Goal: Task Accomplishment & Management: Use online tool/utility

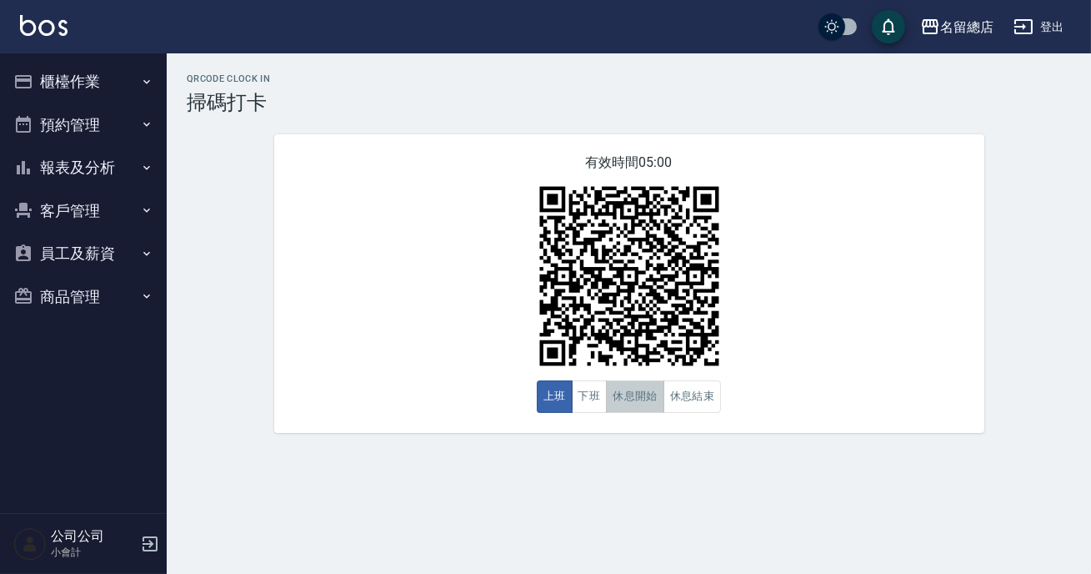
click at [639, 399] on button "休息開始" at bounding box center [635, 396] width 58 height 33
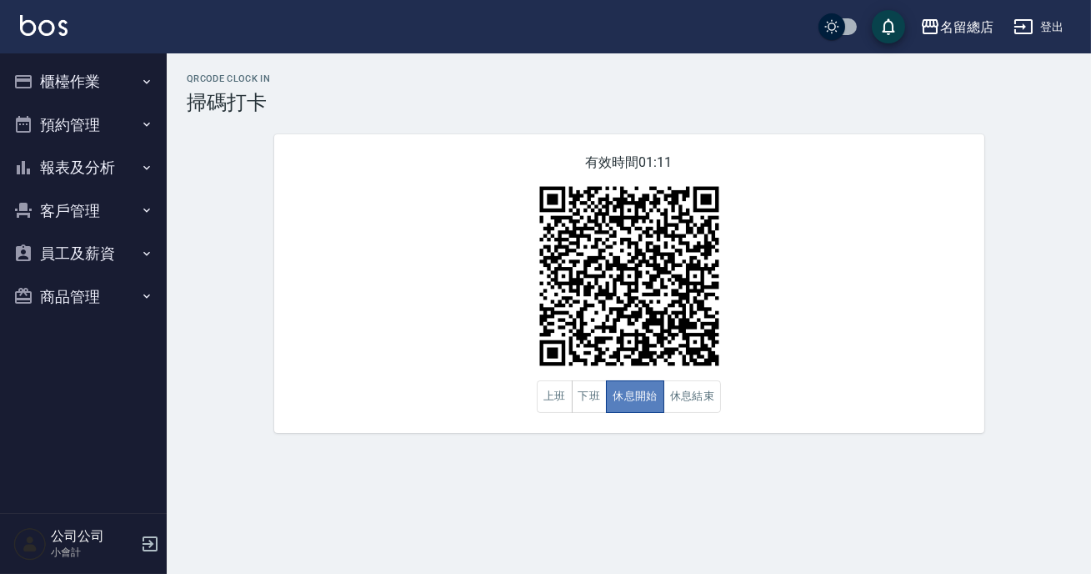
click at [639, 399] on button "休息開始" at bounding box center [635, 396] width 58 height 33
click at [566, 398] on button "上班" at bounding box center [555, 396] width 36 height 33
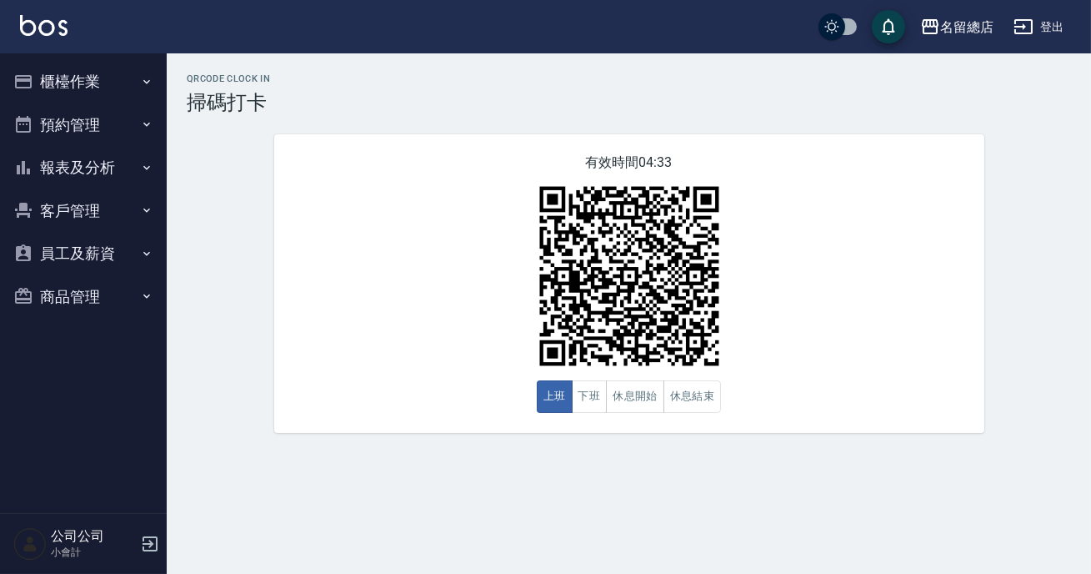
drag, startPoint x: 749, startPoint y: 266, endPoint x: 755, endPoint y: 272, distance: 8.9
click at [755, 272] on div "有效時間 04:32 上班 下班 休息開始 休息結束" at bounding box center [629, 283] width 710 height 298
click at [659, 407] on button "休息開始" at bounding box center [635, 396] width 58 height 33
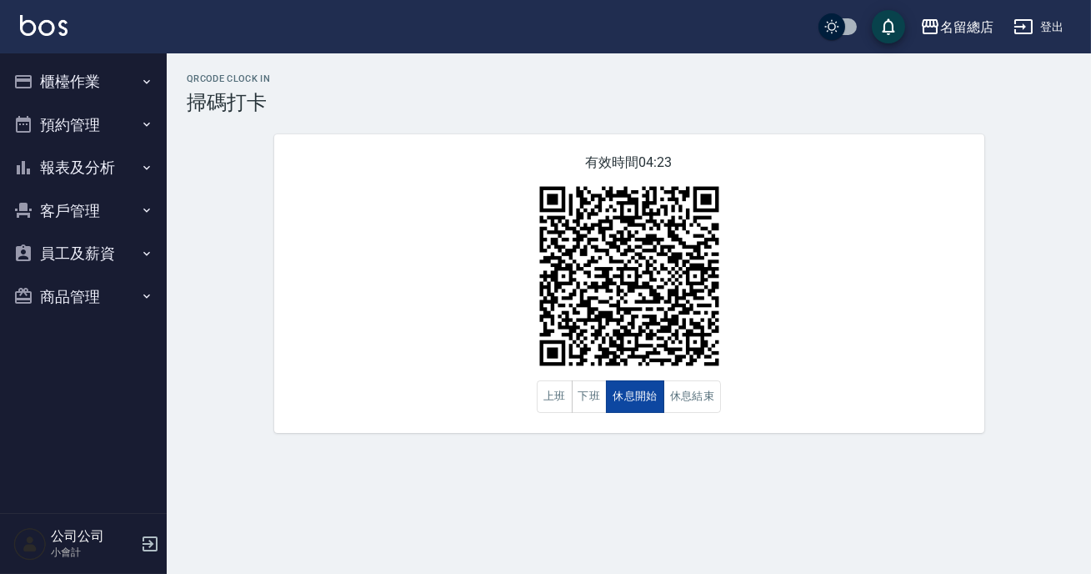
click at [659, 407] on button "休息開始" at bounding box center [635, 396] width 58 height 33
click at [696, 407] on button "休息結束" at bounding box center [693, 396] width 58 height 33
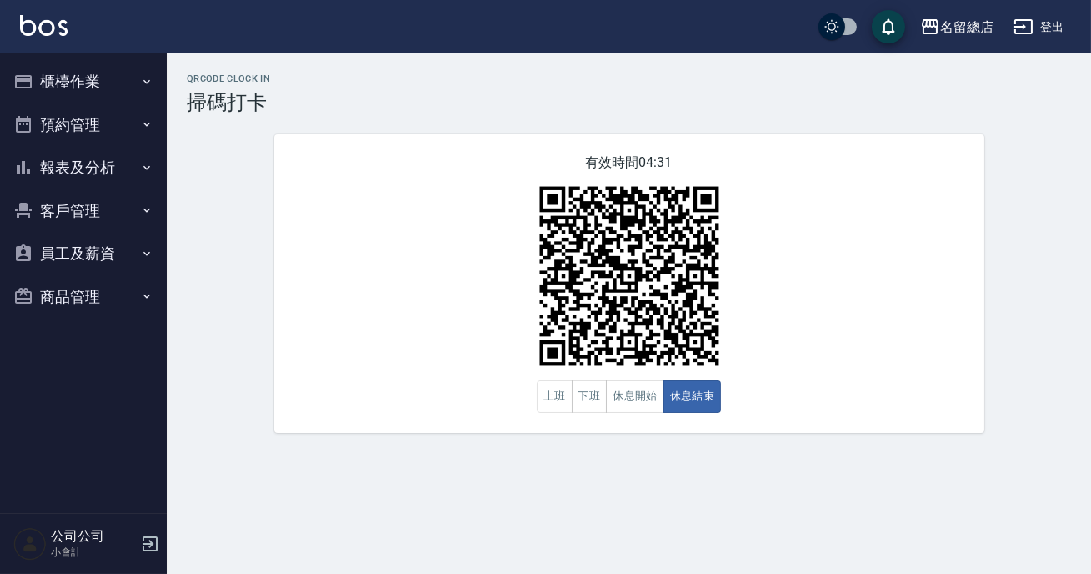
click at [709, 442] on div "QRcode Clock In 掃碼打卡 有效時間 04:31 上班 下班 休息開始 休息結束" at bounding box center [629, 252] width 925 height 399
click at [642, 403] on button "休息開始" at bounding box center [635, 396] width 58 height 33
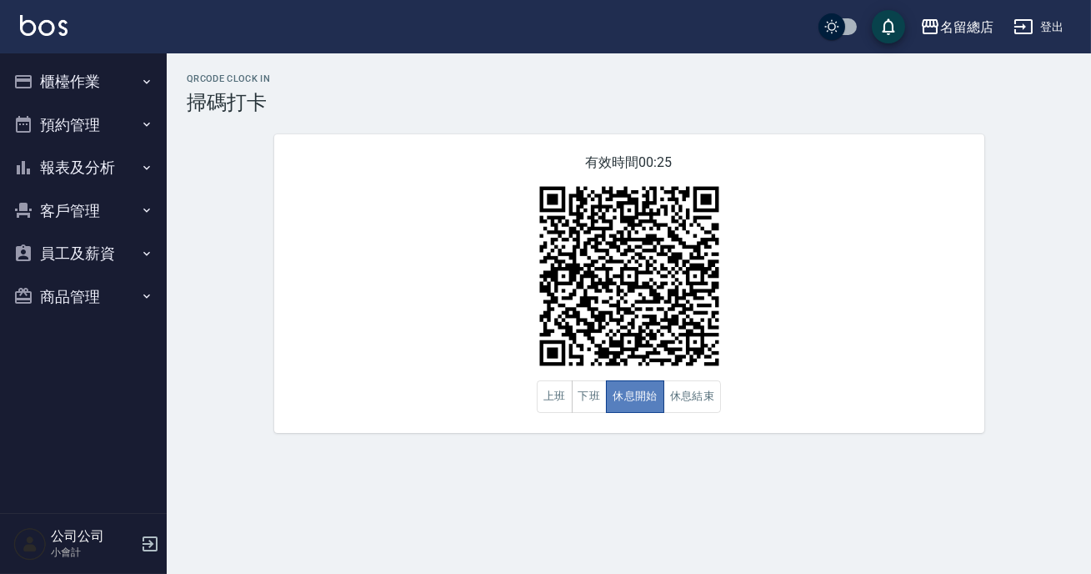
click at [642, 402] on button "休息開始" at bounding box center [635, 396] width 58 height 33
click at [677, 403] on button "休息結束" at bounding box center [693, 396] width 58 height 33
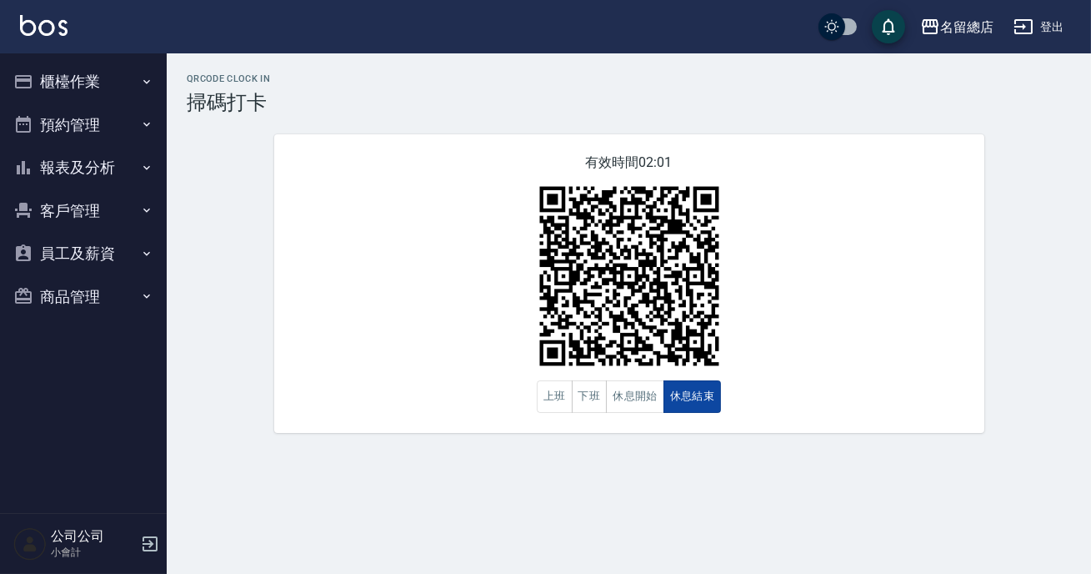
click at [676, 403] on button "休息結束" at bounding box center [693, 396] width 58 height 33
